Goal: Information Seeking & Learning: Learn about a topic

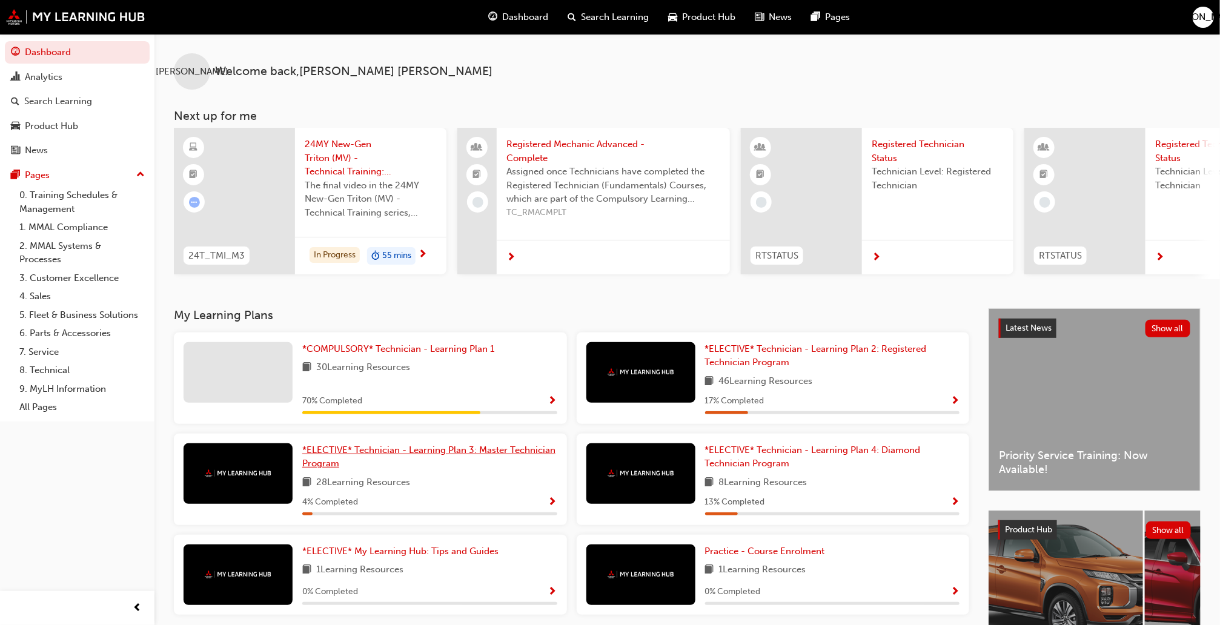
click at [469, 453] on span "*ELECTIVE* Technician - Learning Plan 3: Master Technician Program" at bounding box center [428, 457] width 253 height 25
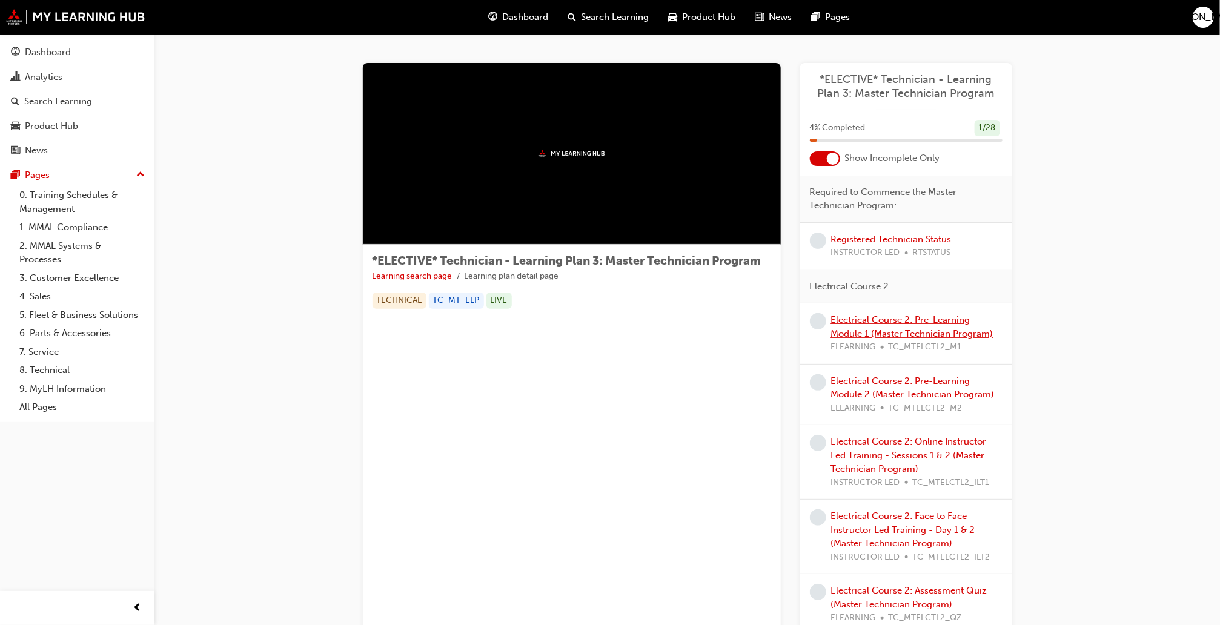
click at [938, 319] on link "Electrical Course 2: Pre-Learning Module 1 (Master Technician Program)" at bounding box center [912, 326] width 162 height 25
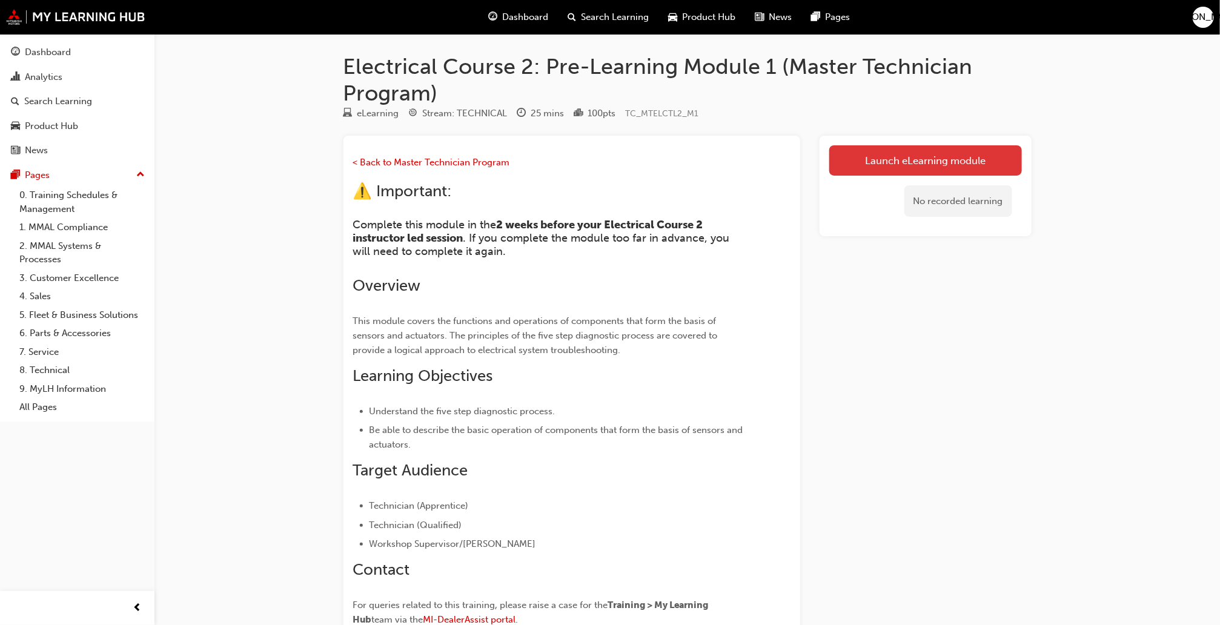
click at [984, 164] on link "Launch eLearning module" at bounding box center [925, 160] width 193 height 30
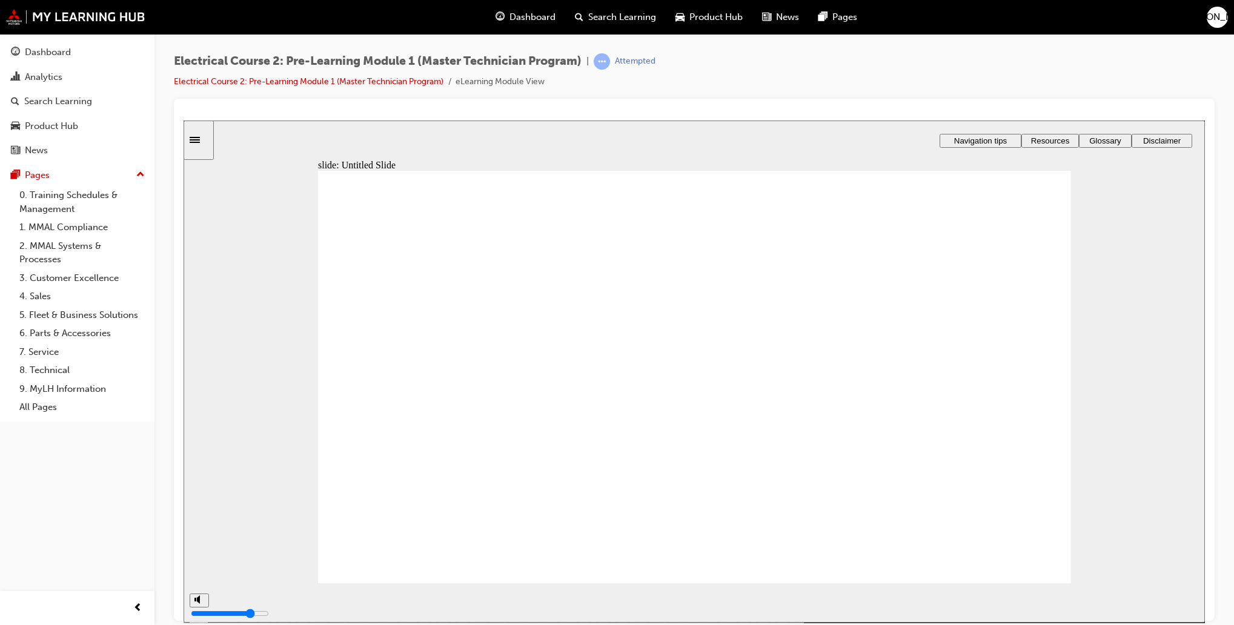
click at [549, 15] on span "Dashboard" at bounding box center [532, 17] width 46 height 14
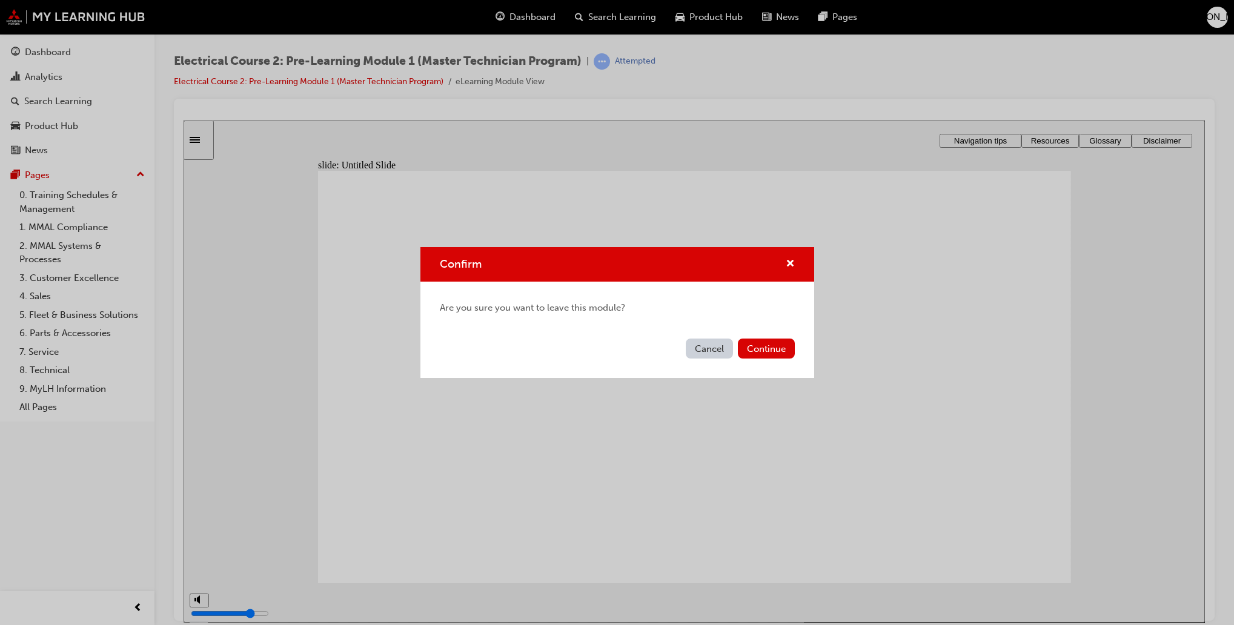
click at [714, 346] on button "Cancel" at bounding box center [709, 349] width 47 height 20
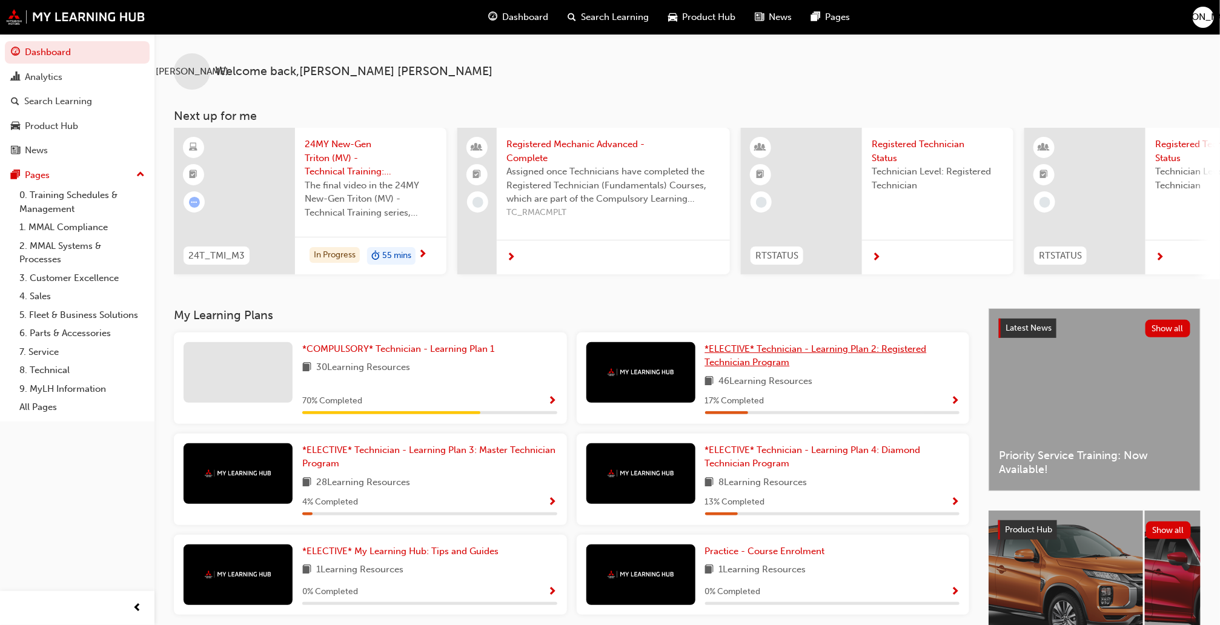
click at [862, 358] on span "*ELECTIVE* Technician - Learning Plan 2: Registered Technician Program" at bounding box center [816, 355] width 222 height 25
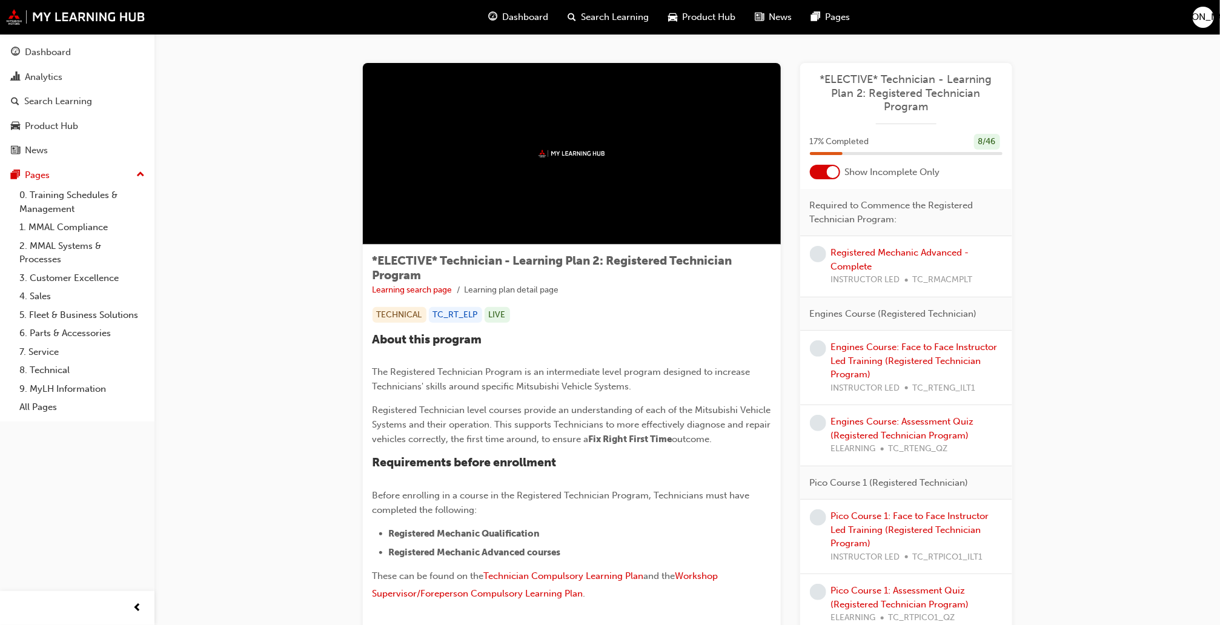
click at [924, 429] on div "Engines Course: Assessment Quiz (Registered Technician Program) ELEARNING TC_RT…" at bounding box center [916, 435] width 171 height 41
click at [924, 420] on link "Engines Course: Assessment Quiz (Registered Technician Program)" at bounding box center [902, 428] width 143 height 25
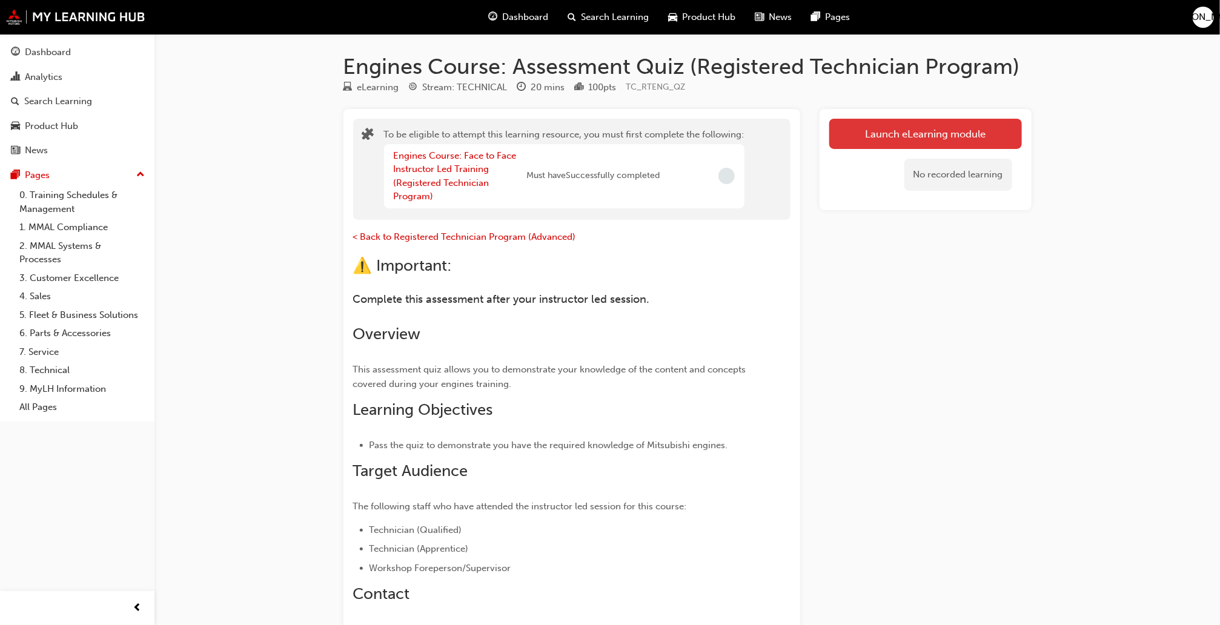
click at [943, 142] on button "Launch eLearning module" at bounding box center [925, 134] width 193 height 30
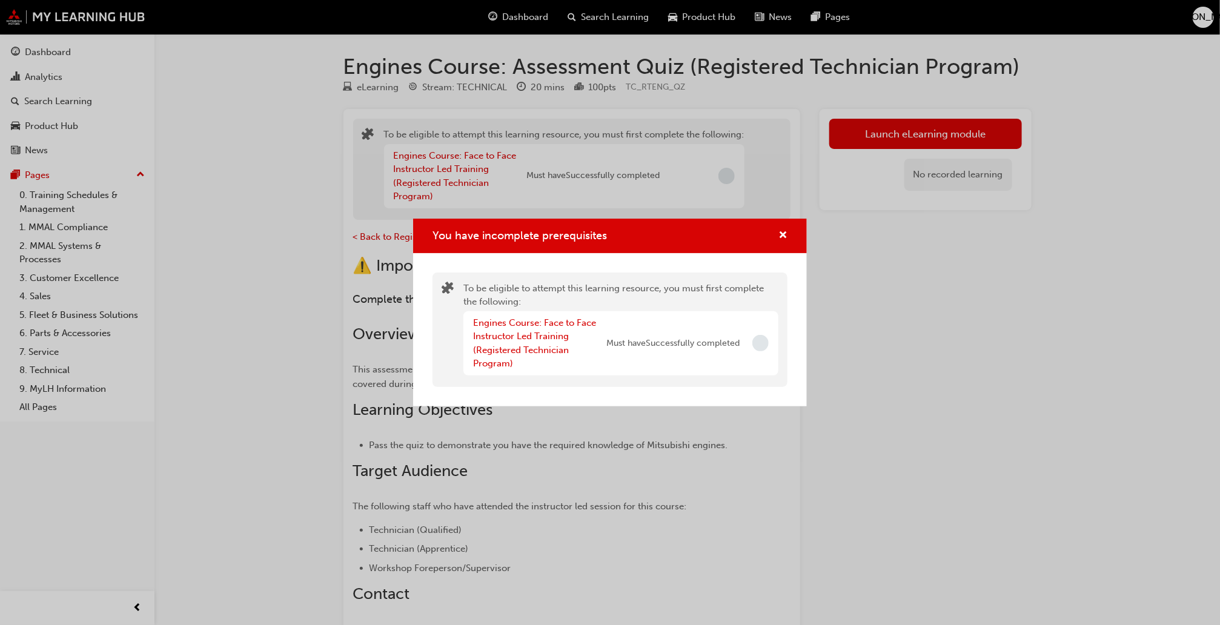
click at [761, 346] on span "Incomplete" at bounding box center [760, 343] width 16 height 16
click at [778, 240] on button "You have incomplete prerequisites" at bounding box center [782, 235] width 9 height 15
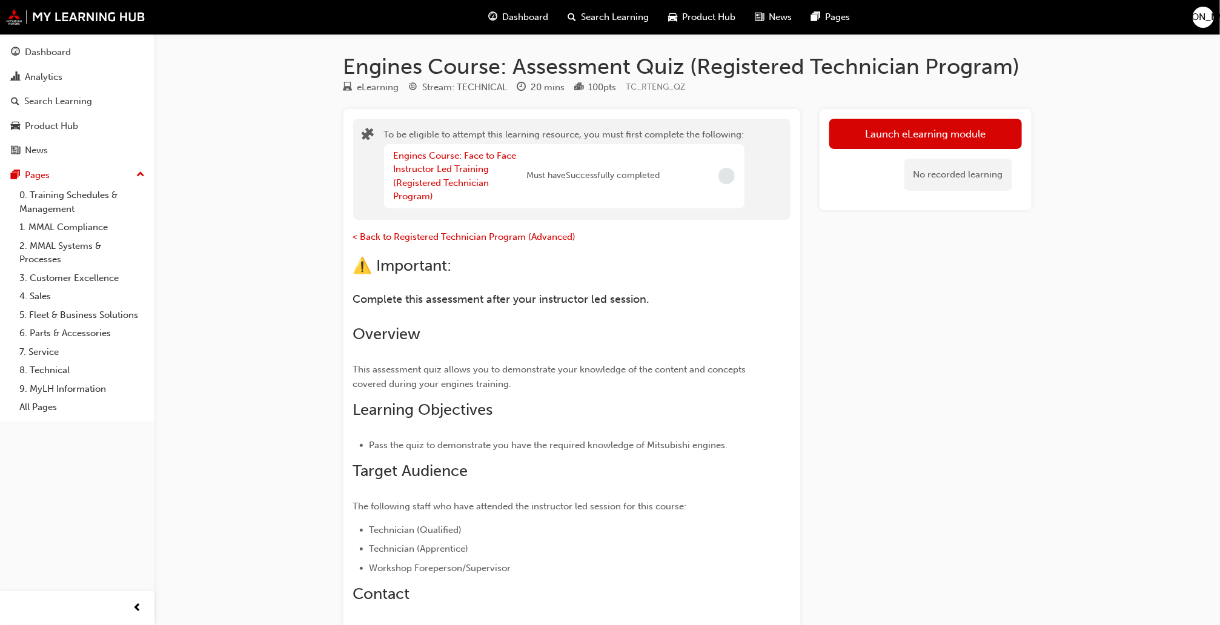
click at [728, 177] on span "Incomplete" at bounding box center [726, 176] width 16 height 16
click at [930, 126] on button "Launch eLearning module" at bounding box center [925, 134] width 193 height 30
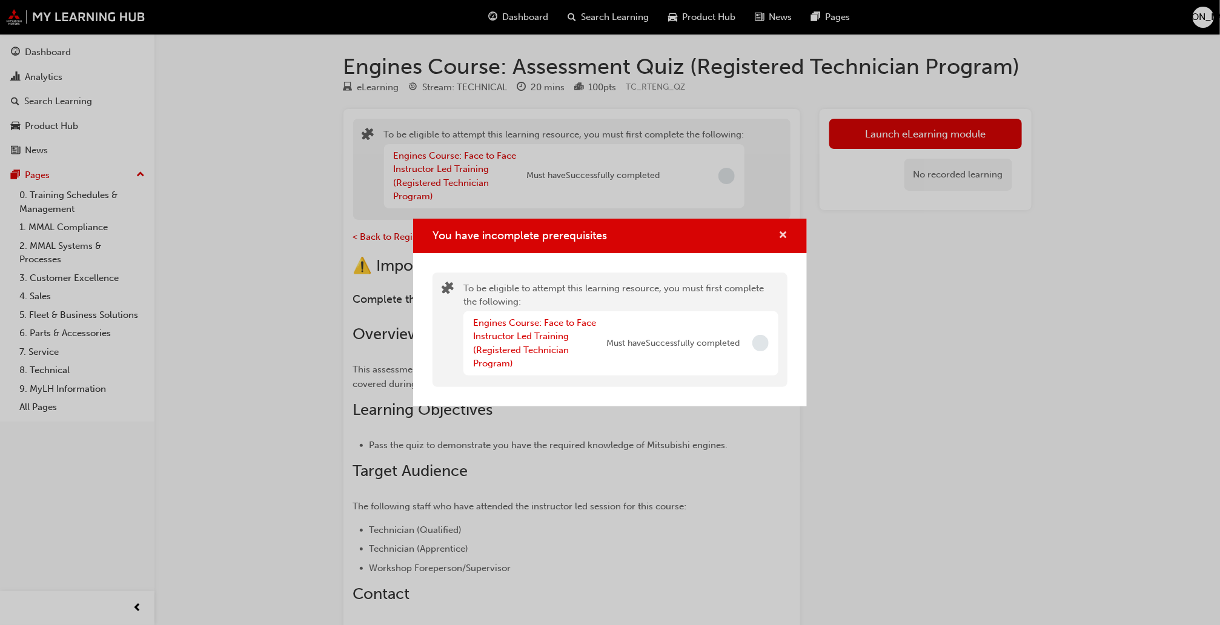
click at [787, 240] on span "cross-icon" at bounding box center [782, 236] width 9 height 11
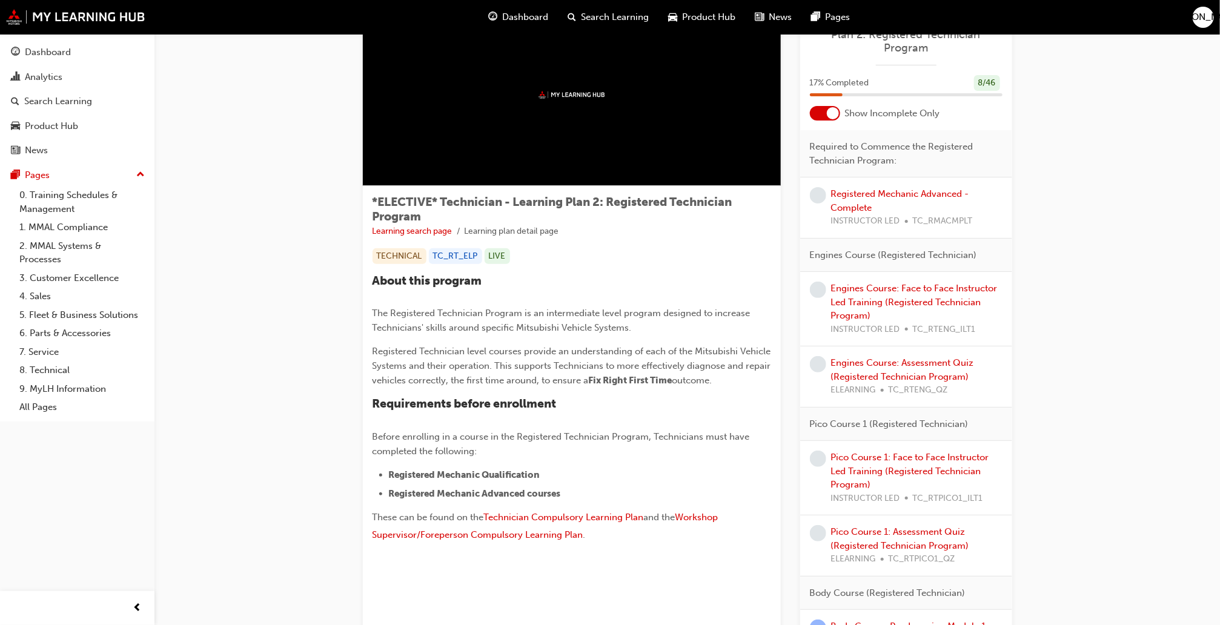
scroll to position [86, 0]
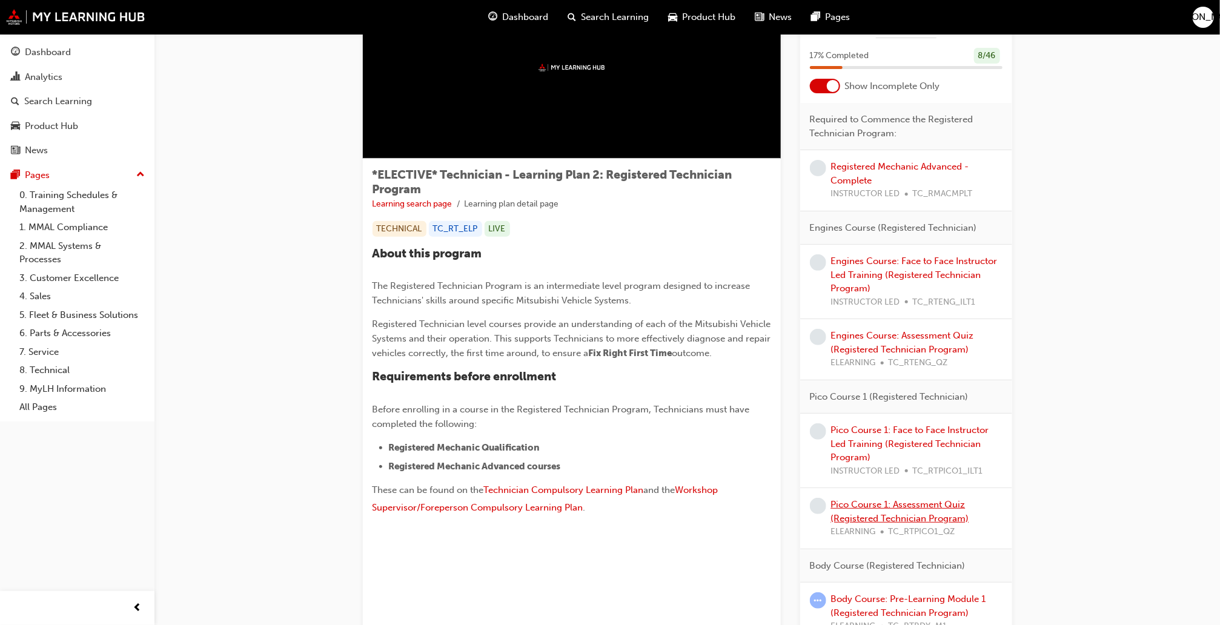
click at [898, 518] on link "Pico Course 1: Assessment Quiz (Registered Technician Program)" at bounding box center [900, 511] width 138 height 25
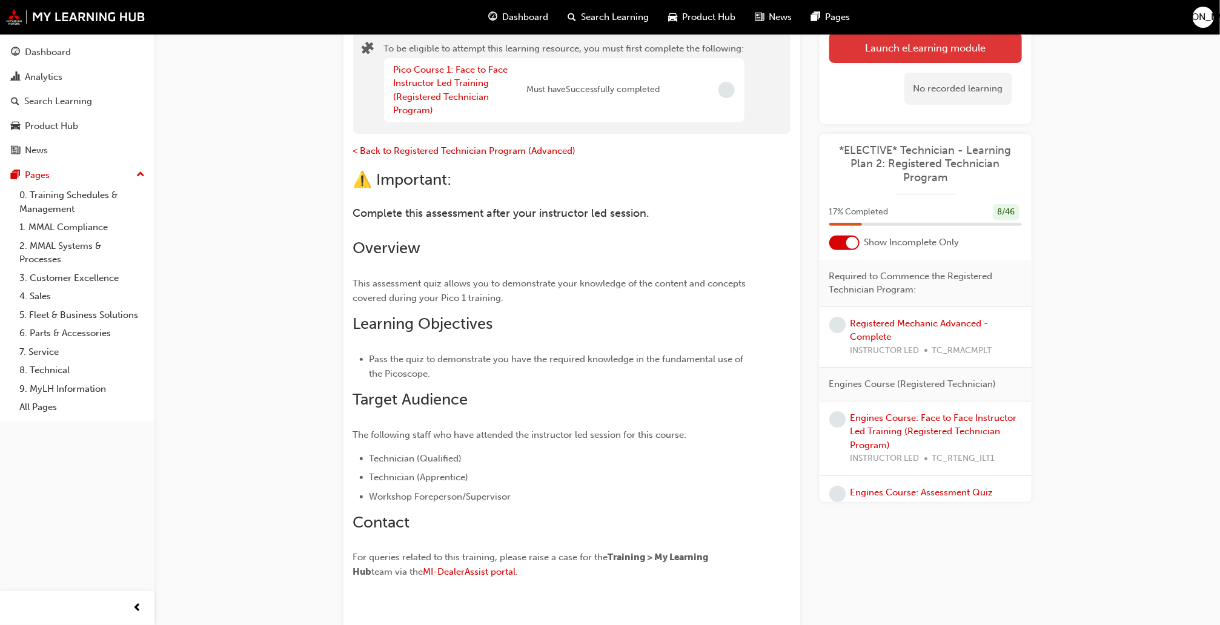
click at [960, 42] on button "Launch eLearning module" at bounding box center [925, 48] width 193 height 30
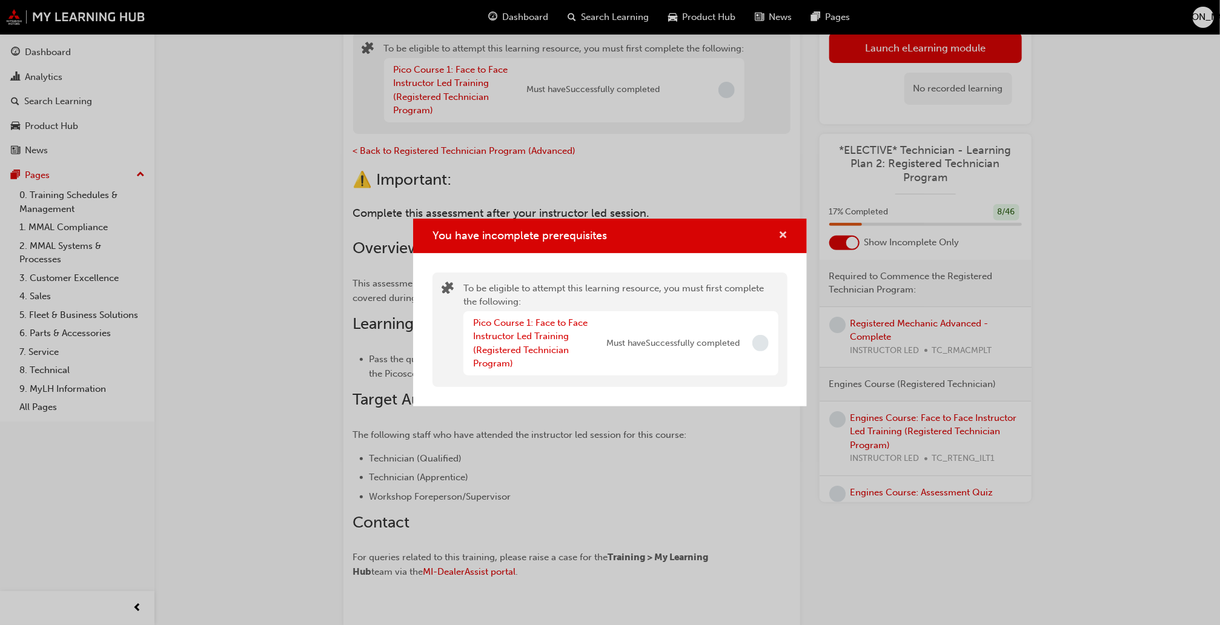
click at [787, 234] on span "cross-icon" at bounding box center [782, 236] width 9 height 11
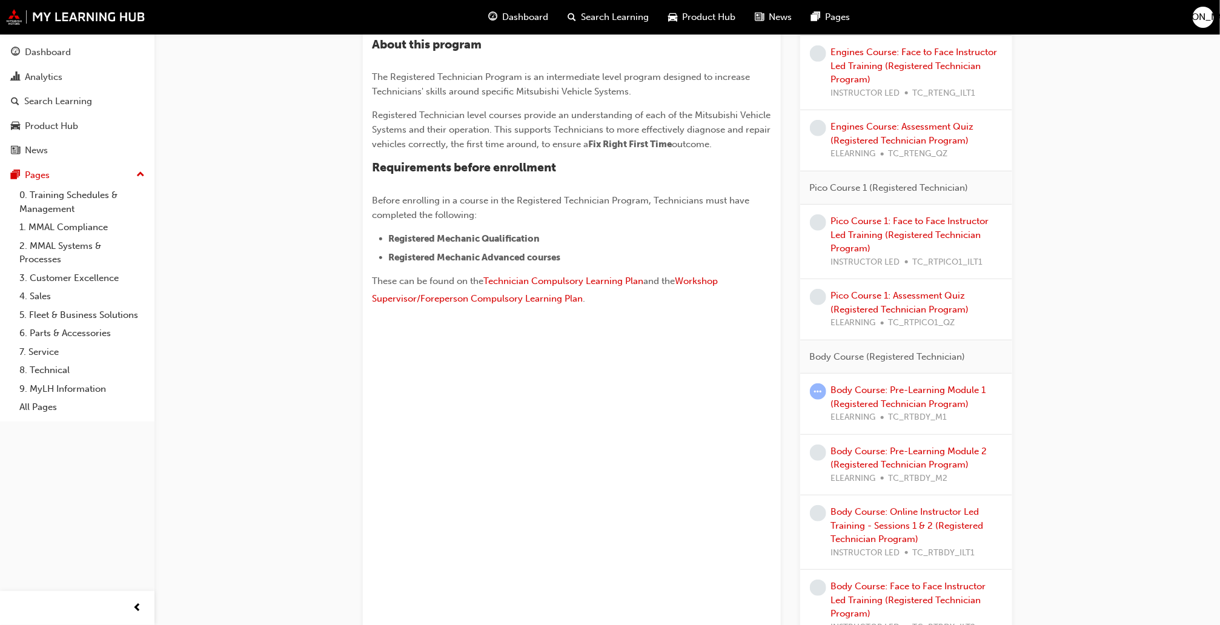
scroll to position [322, 0]
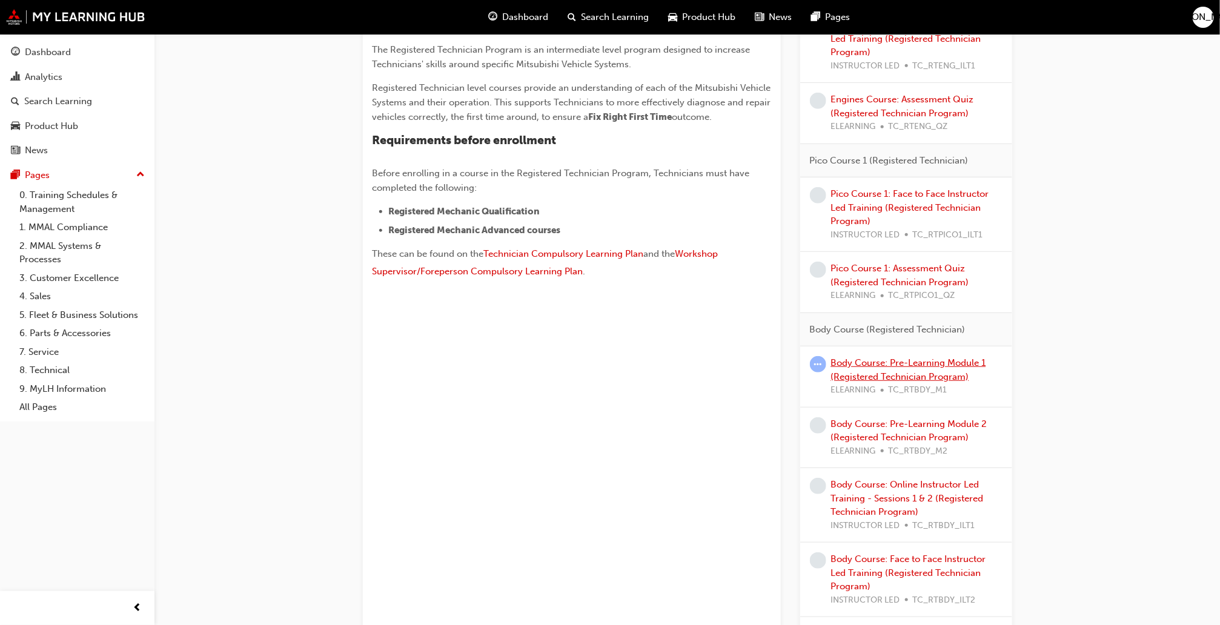
click at [930, 376] on link "Body Course: Pre-Learning Module 1 (Registered Technician Program)" at bounding box center [908, 369] width 155 height 25
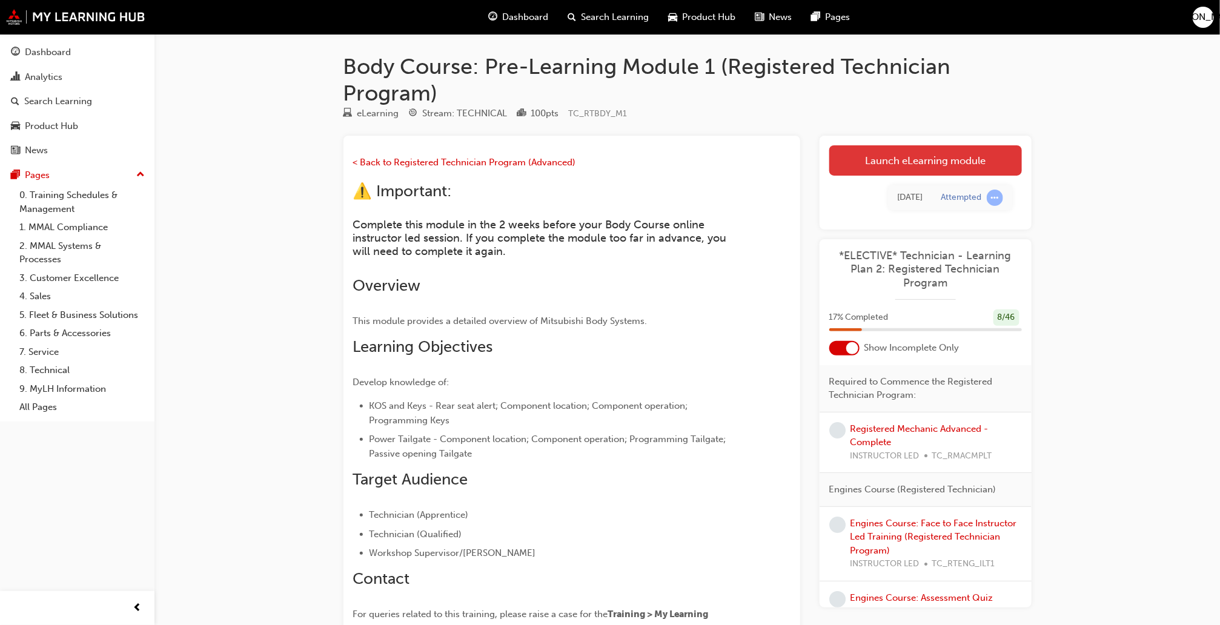
click at [931, 157] on link "Launch eLearning module" at bounding box center [925, 160] width 193 height 30
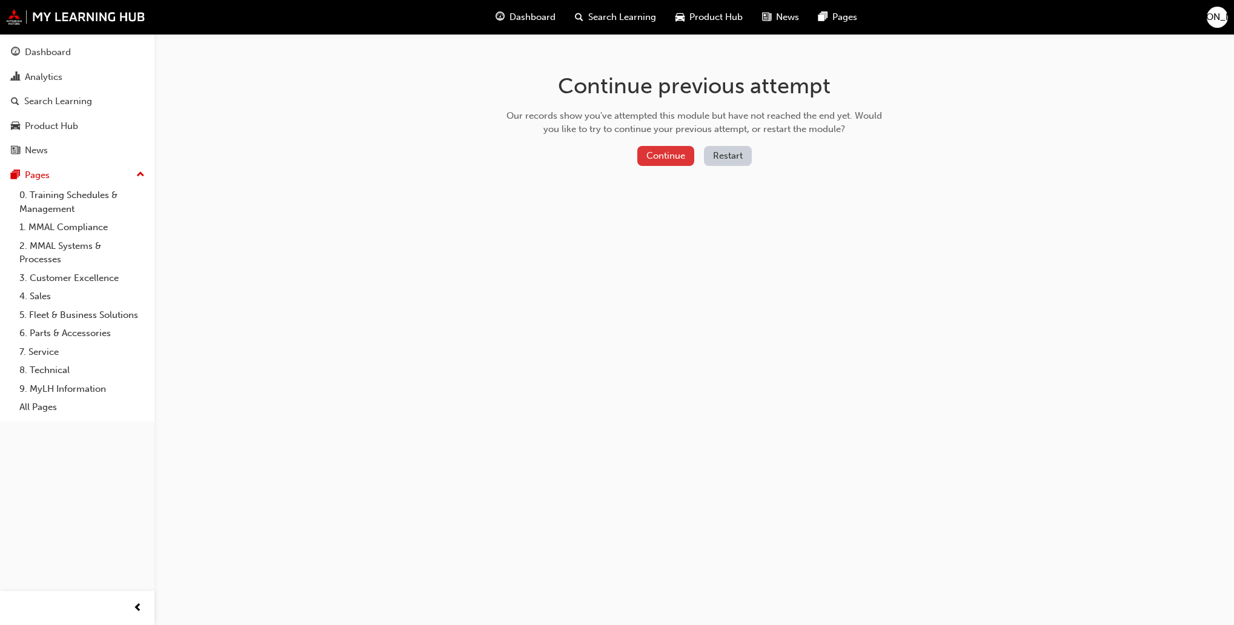
click at [687, 150] on button "Continue" at bounding box center [665, 156] width 57 height 20
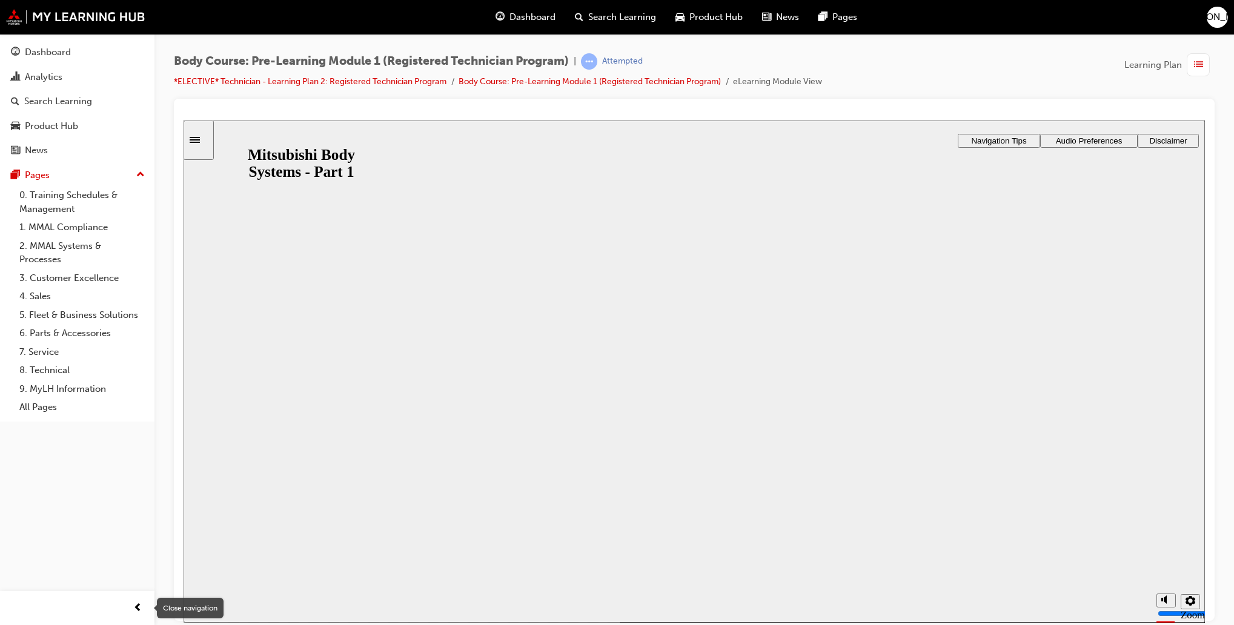
click at [138, 609] on span "prev-icon" at bounding box center [137, 608] width 9 height 15
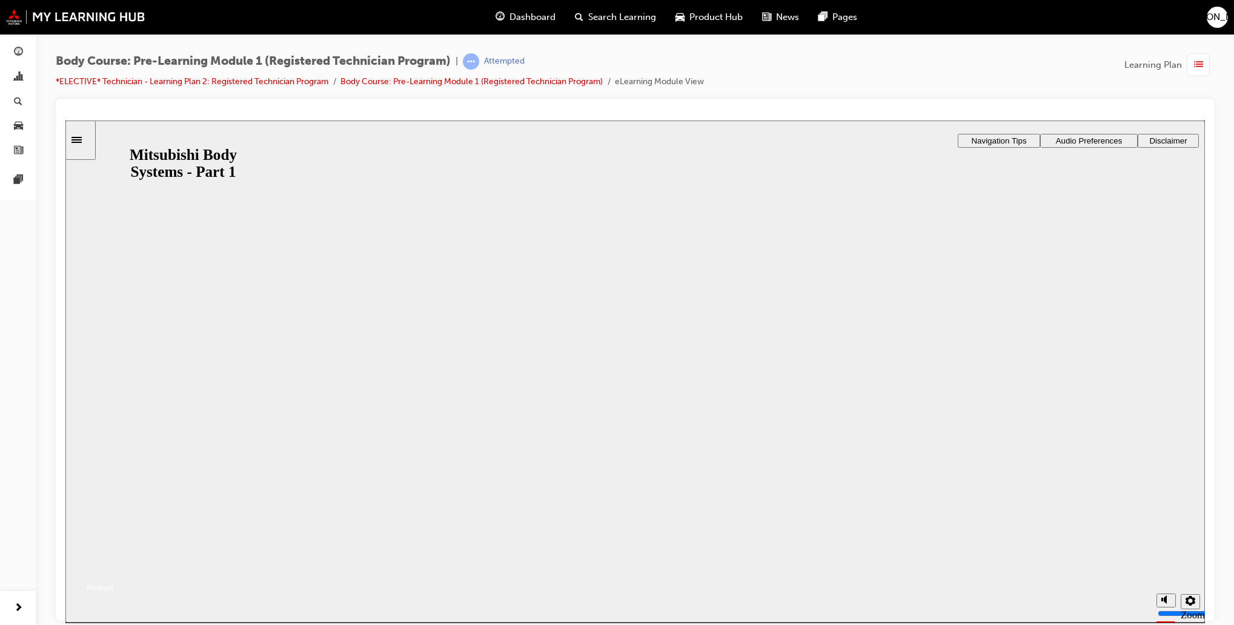
click at [113, 565] on button "Resume" at bounding box center [89, 573] width 48 height 16
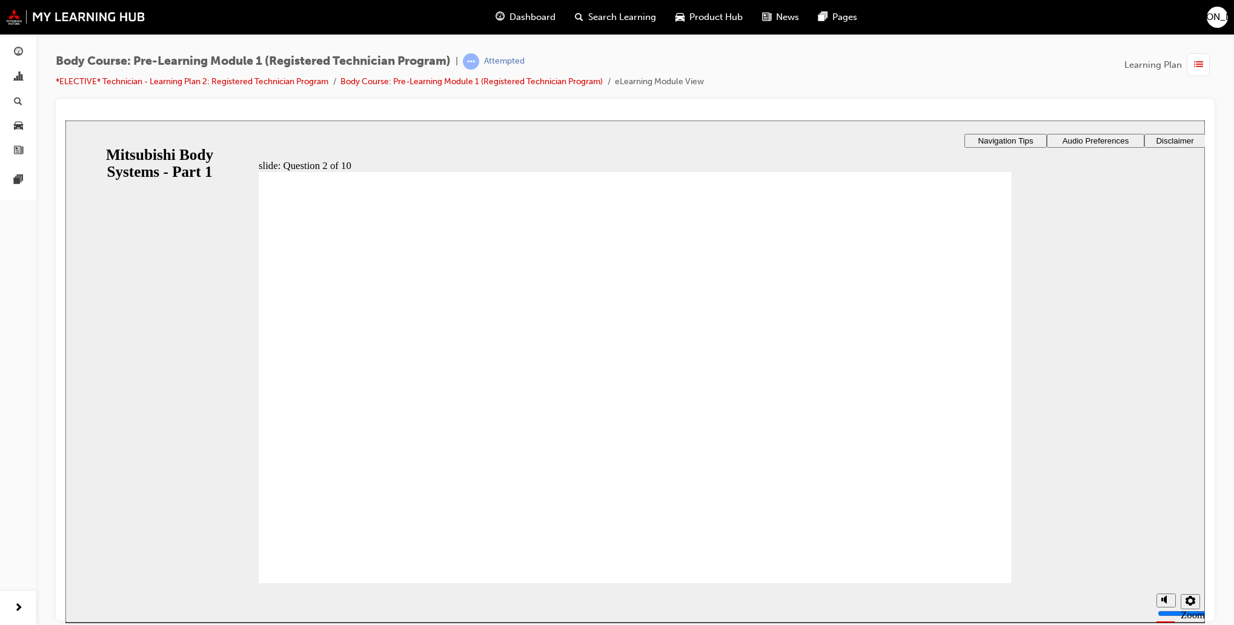
checkbox input "true"
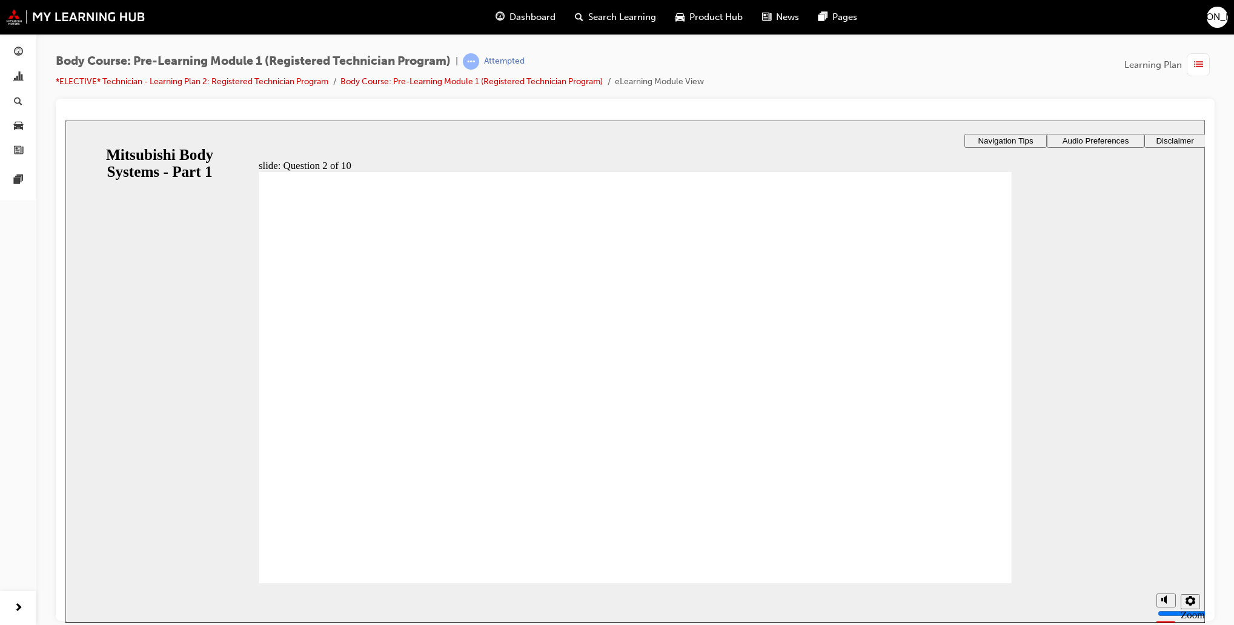
click at [1209, 25] on button "JA" at bounding box center [1217, 17] width 21 height 21
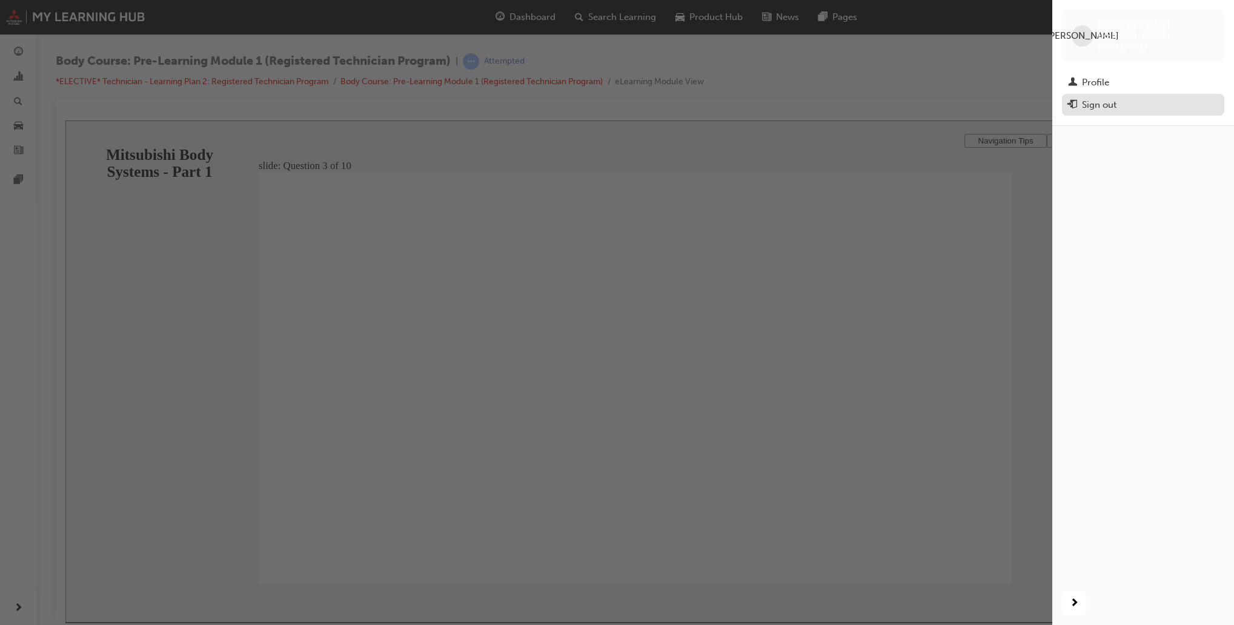
click at [1127, 104] on button "Sign out" at bounding box center [1143, 105] width 162 height 22
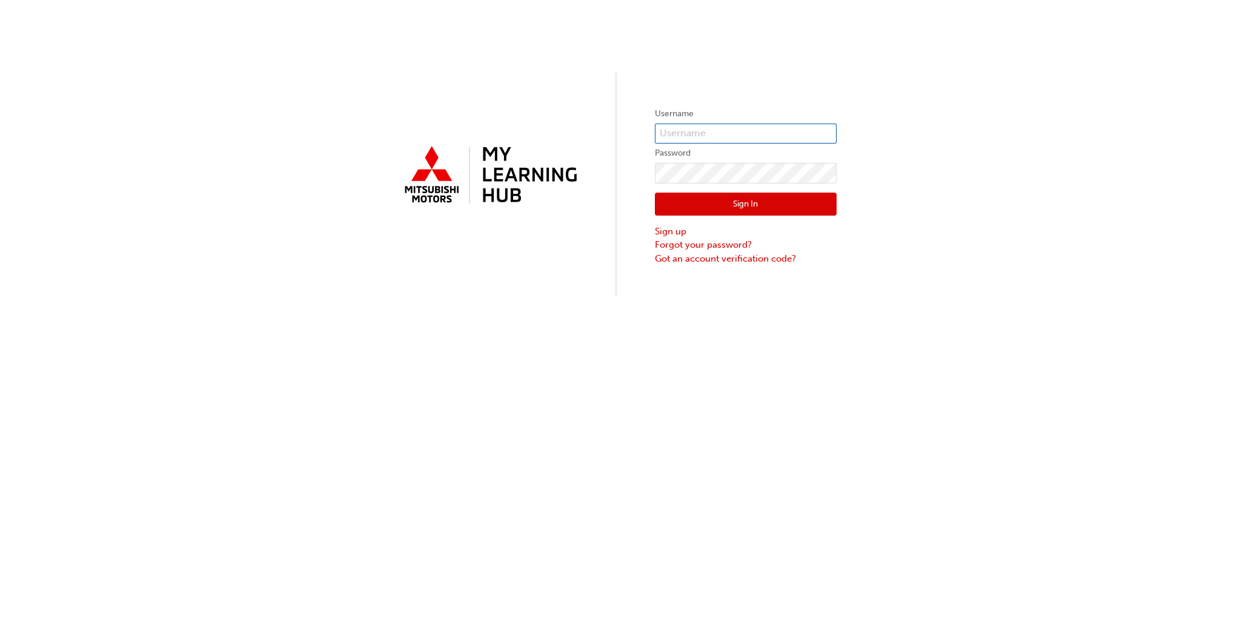
click at [706, 131] on input "text" at bounding box center [746, 134] width 182 height 21
type input "0005962185"
click at [774, 201] on button "Sign In" at bounding box center [746, 204] width 182 height 23
